Goal: Information Seeking & Learning: Learn about a topic

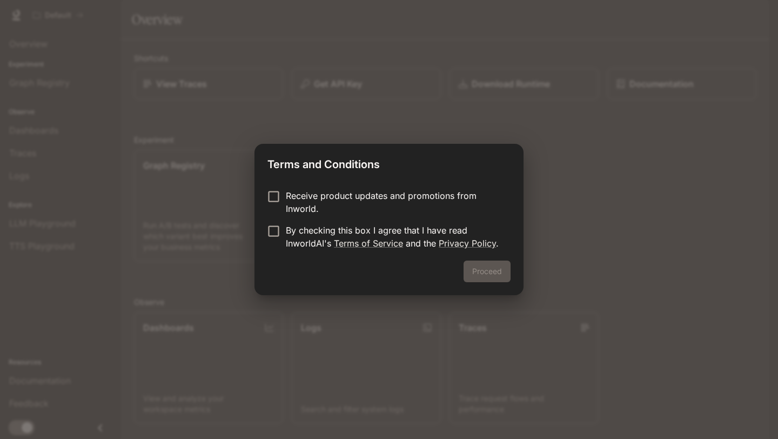
click at [395, 201] on p "Receive product updates and promotions from Inworld." at bounding box center [394, 202] width 216 height 26
click at [401, 240] on link "Terms of Service" at bounding box center [368, 243] width 69 height 11
click at [465, 261] on div "Proceed" at bounding box center [388, 277] width 269 height 35
click at [471, 267] on button "Proceed" at bounding box center [487, 271] width 47 height 22
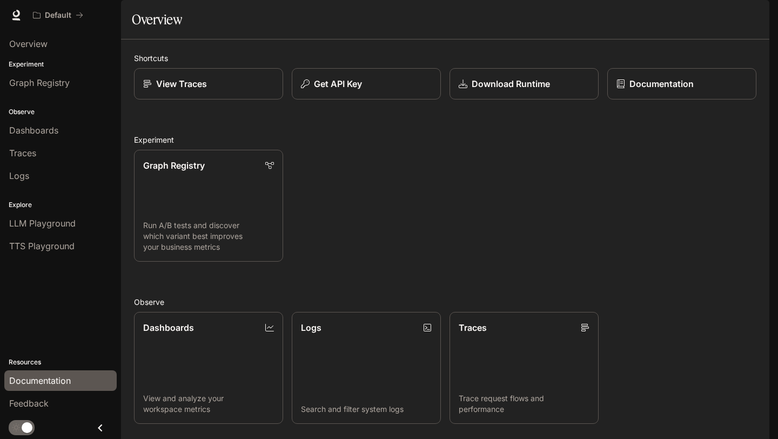
click at [54, 381] on span "Documentation" at bounding box center [40, 380] width 62 height 13
